Goal: Find contact information: Obtain details needed to contact an individual or organization

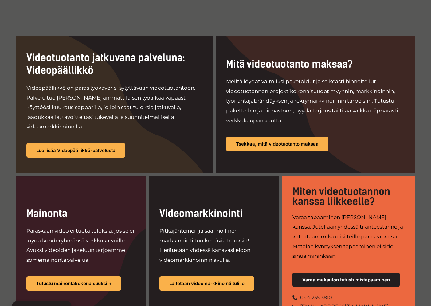
scroll to position [296, 0]
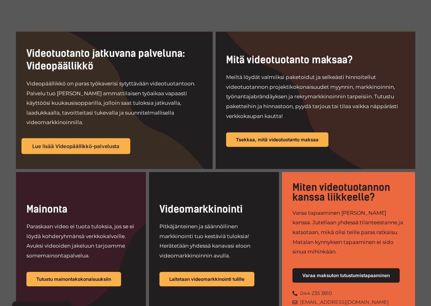
click at [103, 143] on span "Lue lisää Videopäällikkö-palvelusta" at bounding box center [75, 145] width 87 height 5
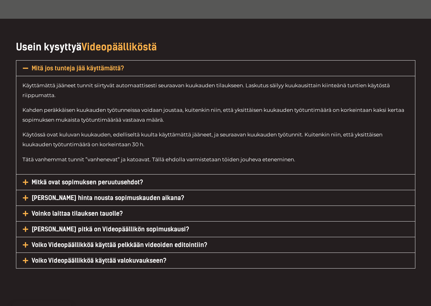
scroll to position [2683, 0]
click at [25, 179] on icon at bounding box center [26, 182] width 6 height 6
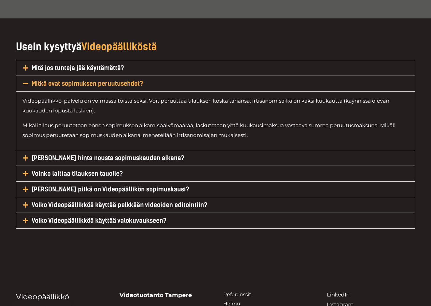
click at [27, 155] on icon at bounding box center [25, 158] width 6 height 6
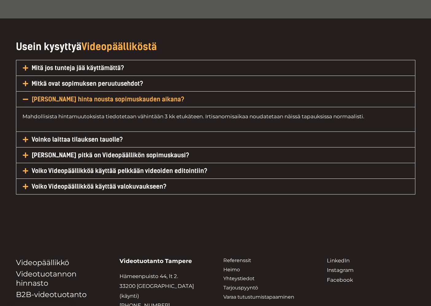
click at [24, 136] on icon at bounding box center [25, 139] width 6 height 6
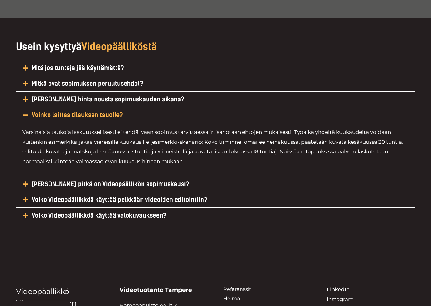
click at [26, 181] on icon at bounding box center [26, 184] width 6 height 6
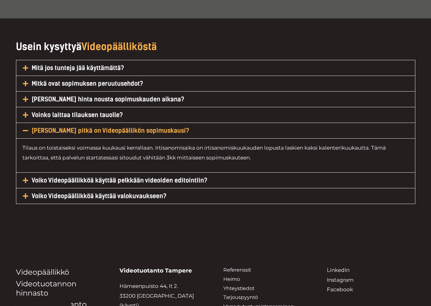
click at [25, 193] on icon at bounding box center [26, 196] width 6 height 6
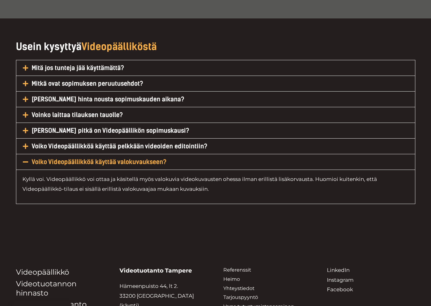
click at [28, 143] on icon at bounding box center [25, 146] width 6 height 6
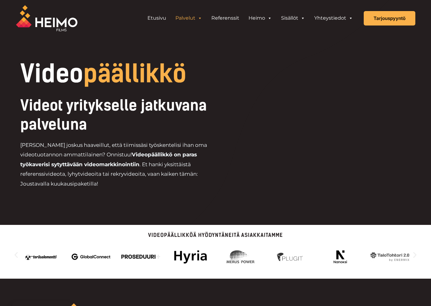
scroll to position [0, 0]
click at [230, 19] on link "Referenssit" at bounding box center [225, 18] width 37 height 12
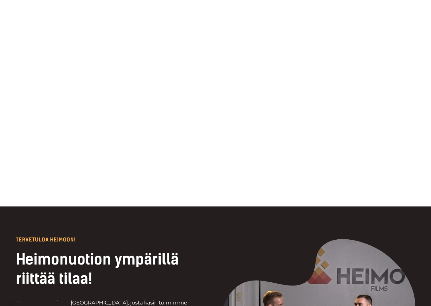
scroll to position [1111, 0]
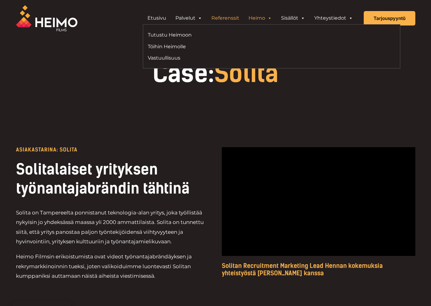
click at [257, 16] on link "Heimo" at bounding box center [260, 18] width 33 height 12
click at [178, 35] on link "Tutustu Heimoon" at bounding box center [207, 35] width 119 height 8
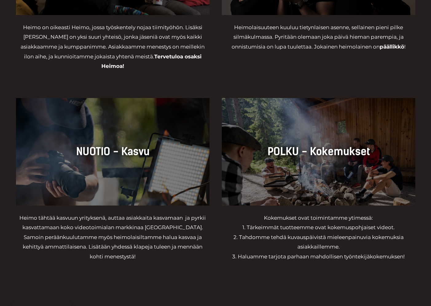
scroll to position [621, 0]
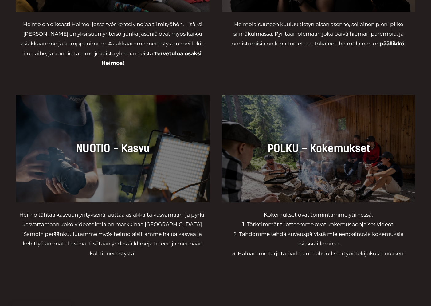
click at [162, 231] on p "Heimo tähtää kasvuun yrityksenä, auttaa asiakkaita kasvamaan ja pyrkii kasvatta…" at bounding box center [112, 234] width 193 height 49
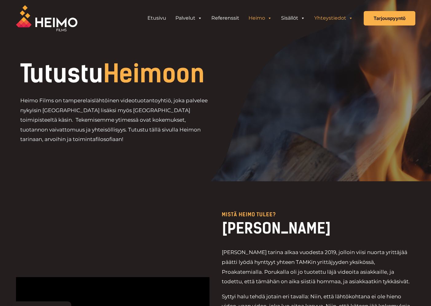
scroll to position [0, 0]
click at [332, 14] on link "Yhteystiedot" at bounding box center [333, 18] width 48 height 12
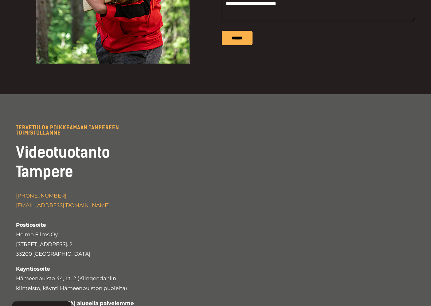
scroll to position [1183, 0]
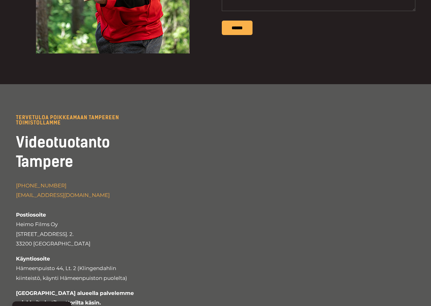
drag, startPoint x: 76, startPoint y: 197, endPoint x: 13, endPoint y: 198, distance: 63.3
click at [13, 198] on div "Tervetuloa poikkeamaan TAMPEREEN TOIMISTOLLAMME Videotuotanto [GEOGRAPHIC_DATA]…" at bounding box center [215, 212] width 431 height 257
click at [95, 182] on p "[PHONE_NUMBER] [EMAIL_ADDRESS][DOMAIN_NAME] Postiosoite Heimo Films Oy [STREET_…" at bounding box center [75, 215] width 118 height 68
drag, startPoint x: 77, startPoint y: 195, endPoint x: 16, endPoint y: 196, distance: 61.1
click at [16, 196] on p "[PHONE_NUMBER] [EMAIL_ADDRESS][DOMAIN_NAME] Postiosoite Heimo Films Oy [STREET_…" at bounding box center [75, 215] width 118 height 68
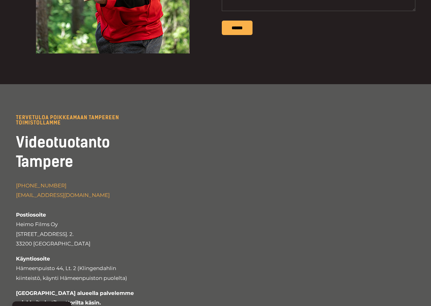
copy span "[STREET_ADDRESS]. 2."
click at [366, 84] on div "Tervetuloa poikkeamaan TAMPEREEN TOIMISTOLLAMME Videotuotanto [GEOGRAPHIC_DATA]…" at bounding box center [215, 212] width 399 height 257
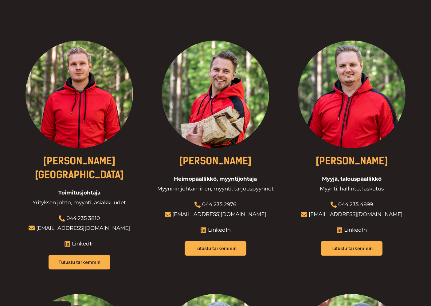
scroll to position [200, 0]
